Goal: Navigation & Orientation: Find specific page/section

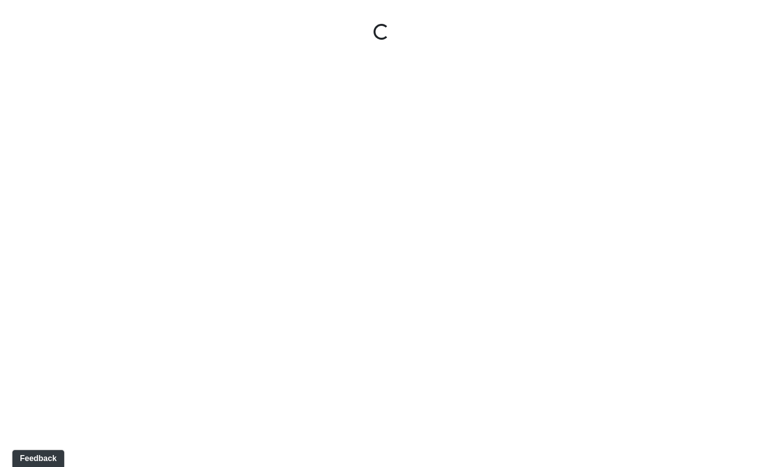
select select "gontoaMErPAtzSBVXh4ptW"
select select "h3ebyGk32eUmSzz99H473o"
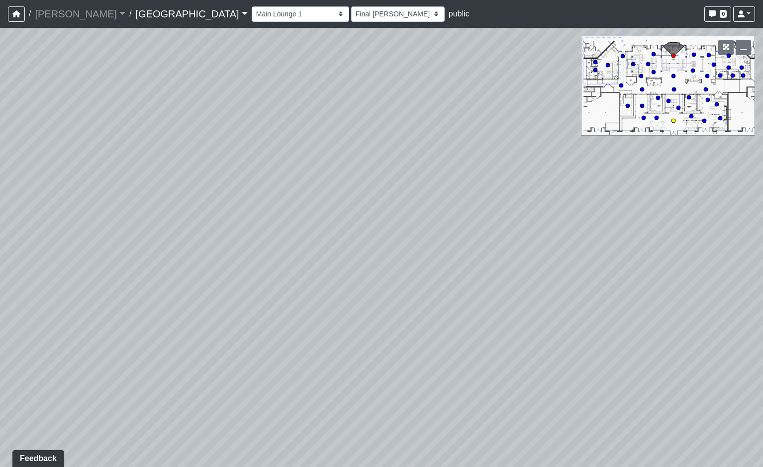
click at [673, 122] on circle at bounding box center [673, 121] width 4 height 4
select select "rippxyhkynD5Hm89PJ8RuH"
select select "h3ebyGk32eUmSzz99H473o"
drag, startPoint x: 305, startPoint y: 297, endPoint x: 571, endPoint y: 303, distance: 266.1
click at [571, 303] on div "Loading... Pool Courtyard Entry 1 Loading... Main Lounge 2 Loading... Pool Cour…" at bounding box center [381, 248] width 763 height 440
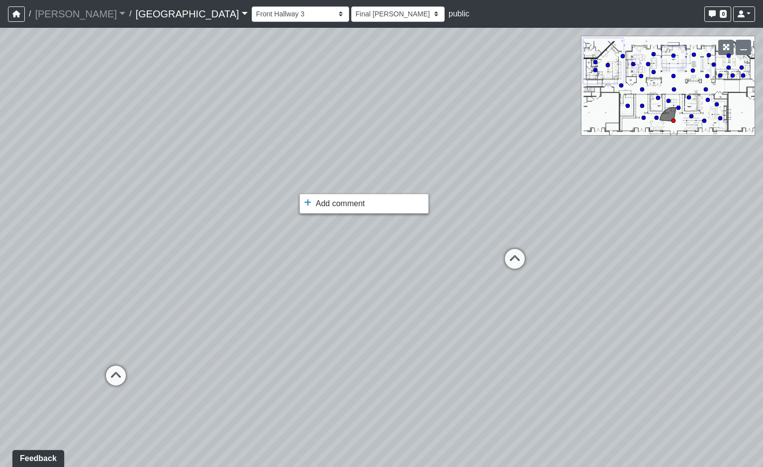
click at [616, 264] on div at bounding box center [381, 233] width 763 height 467
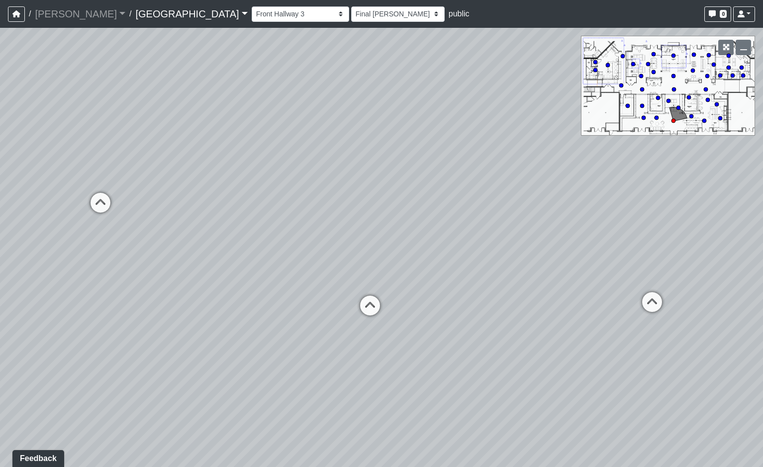
drag, startPoint x: 112, startPoint y: 192, endPoint x: -20, endPoint y: 175, distance: 133.9
click at [0, 175] on html "/ [PERSON_NAME] Loading... / [GEOGRAPHIC_DATA] [GEOGRAPHIC_DATA] Loading... [GE…" at bounding box center [381, 233] width 763 height 467
drag, startPoint x: 458, startPoint y: 256, endPoint x: 679, endPoint y: 360, distance: 244.5
click at [655, 359] on div "Loading... Pool Courtyard Entry 1 Loading... Main Lounge 2 Loading... Pool Cour…" at bounding box center [381, 248] width 763 height 440
drag, startPoint x: 519, startPoint y: 356, endPoint x: 377, endPoint y: 249, distance: 177.4
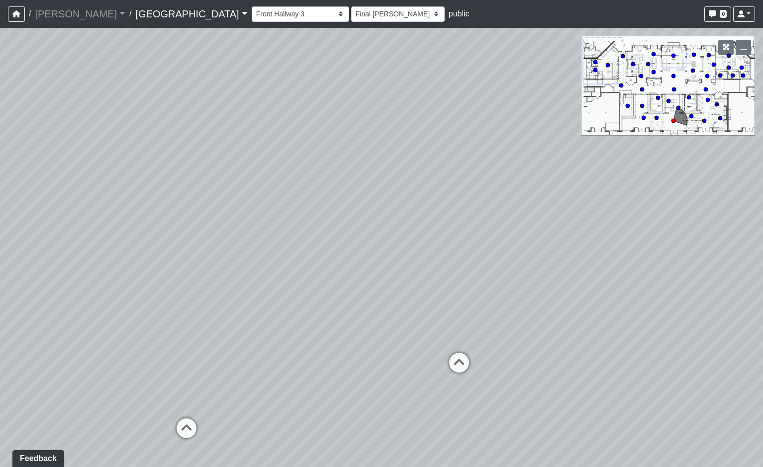
click at [377, 249] on div "Loading... Pool Courtyard Entry 1 Loading... Main Lounge 2 Loading... Pool Cour…" at bounding box center [381, 248] width 763 height 440
click at [452, 355] on icon at bounding box center [459, 368] width 30 height 30
select select "m2hJ8P2yQvUkmRNBTiAny8"
select select "h3ebyGk32eUmSzz99H473o"
drag, startPoint x: 578, startPoint y: 370, endPoint x: 297, endPoint y: 290, distance: 292.5
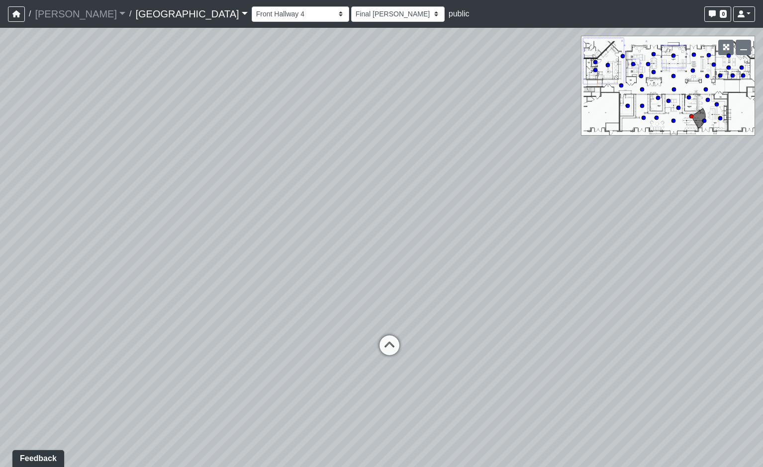
click at [291, 297] on div "Loading... Pool Courtyard Entry 1 Loading... Main Lounge 2 Loading... Pool Cour…" at bounding box center [381, 248] width 763 height 440
drag, startPoint x: 309, startPoint y: 282, endPoint x: 175, endPoint y: 360, distance: 155.3
click at [175, 360] on div "Loading... Pool Courtyard Entry 1 Loading... Main Lounge 2 Loading... Pool Cour…" at bounding box center [381, 248] width 763 height 440
click at [291, 399] on icon at bounding box center [297, 409] width 30 height 30
select select "qraa3g3CYhQY23birKpUUB"
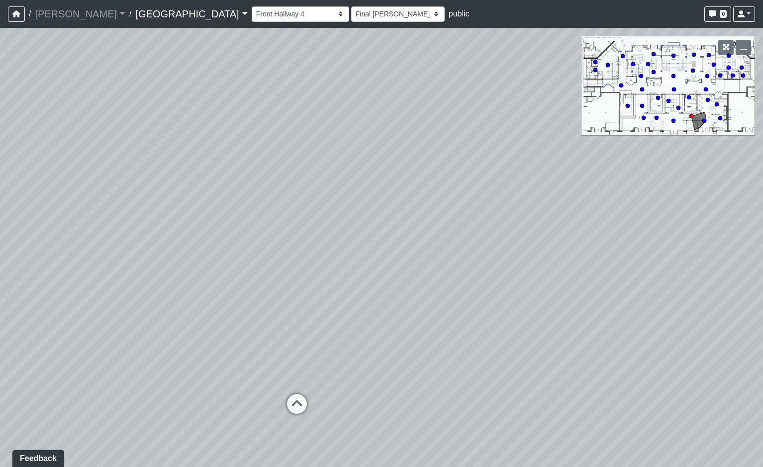
select select "h3ebyGk32eUmSzz99H473o"
drag, startPoint x: 547, startPoint y: 382, endPoint x: 194, endPoint y: 295, distance: 363.3
click at [0, 182] on html "/ [PERSON_NAME] Loading... / [GEOGRAPHIC_DATA] [GEOGRAPHIC_DATA] Loading... [GE…" at bounding box center [381, 233] width 763 height 467
drag, startPoint x: 405, startPoint y: 259, endPoint x: 670, endPoint y: 460, distance: 333.0
click at [670, 460] on div "Loading... Pool Courtyard Entry 1 Loading... Main Lounge 2 Loading... Pool Cour…" at bounding box center [381, 248] width 763 height 440
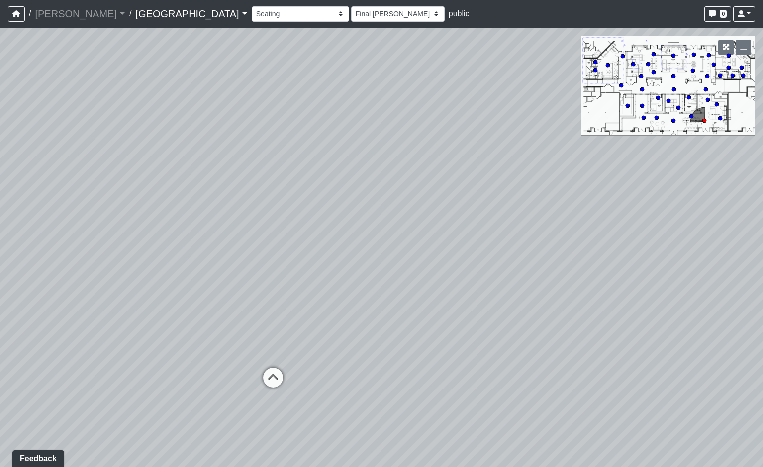
drag, startPoint x: 479, startPoint y: 415, endPoint x: 505, endPoint y: 416, distance: 25.9
click at [505, 416] on div "Loading... Pool Courtyard Entry 1 Loading... Main Lounge 2 Loading... Pool Cour…" at bounding box center [381, 248] width 763 height 440
